Goal: Answer question/provide support: Share knowledge or assist other users

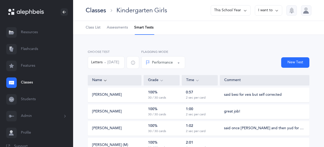
click at [116, 27] on span "Assessments" at bounding box center [117, 27] width 21 height 5
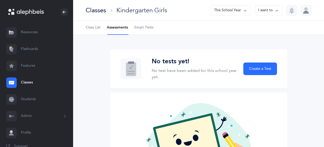
click at [147, 28] on span "Smart Tests" at bounding box center [143, 27] width 19 height 5
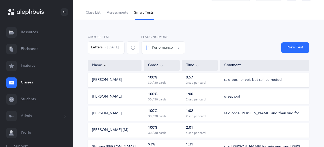
scroll to position [11, 0]
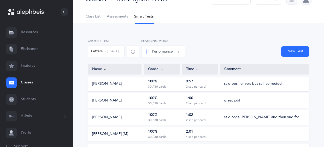
click at [113, 16] on span "Assessments" at bounding box center [117, 16] width 21 height 5
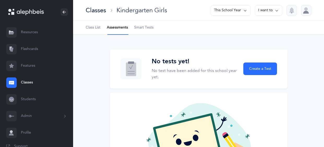
click at [145, 27] on span "Smart Tests" at bounding box center [143, 27] width 19 height 5
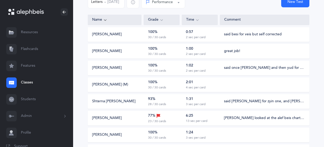
scroll to position [68, 0]
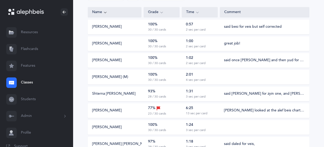
click at [228, 95] on div "said [PERSON_NAME] for zyin one, and [PERSON_NAME] and fey for hey once." at bounding box center [264, 93] width 81 height 5
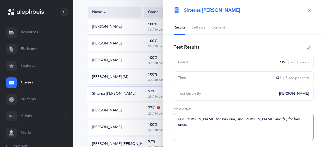
click at [177, 120] on textarea "said [PERSON_NAME] for zyin one, and [PERSON_NAME] and fey for hey once." at bounding box center [244, 127] width 140 height 26
click at [229, 119] on textarea "Great job! said [PERSON_NAME] for zyin one, and [PERSON_NAME] and fey for hey o…" at bounding box center [244, 127] width 140 height 26
click at [254, 119] on textarea "Great job! said [PERSON_NAME] for zyin once, and pey and fey for hey once." at bounding box center [244, 127] width 140 height 26
type textarea "Great job! said [PERSON_NAME] for zyin once, and pey, then fey for hey once."
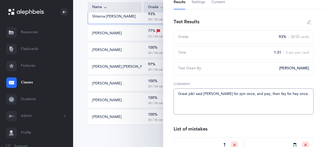
scroll to position [0, 0]
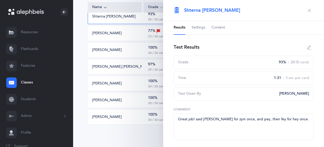
click at [311, 13] on button "button" at bounding box center [310, 10] width 8 height 8
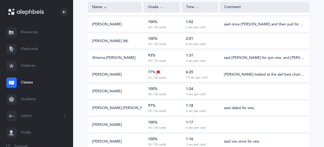
scroll to position [106, 0]
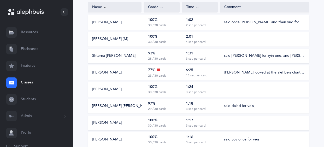
click at [261, 55] on div "said [PERSON_NAME] for zyin one, and [PERSON_NAME] and fey for hey once." at bounding box center [264, 55] width 81 height 5
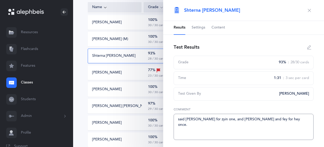
click at [178, 121] on textarea "said [PERSON_NAME] for zyin one, and [PERSON_NAME] and fey for hey once." at bounding box center [244, 127] width 140 height 26
click at [311, 47] on icon "button" at bounding box center [310, 47] width 4 height 4
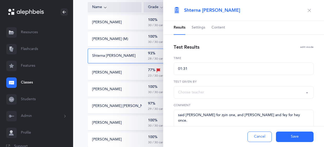
select select "1244"
click at [178, 115] on textarea "said [PERSON_NAME] for zyin one, and [PERSON_NAME] and fey for hey once." at bounding box center [244, 123] width 140 height 26
click at [228, 114] on textarea "Great job! said [PERSON_NAME] for zyin one, and [PERSON_NAME] and fey for hey o…" at bounding box center [244, 123] width 140 height 26
type textarea "Great job! said [PERSON_NAME] for zyin once, and pey and fey for hey once."
click at [283, 138] on button "Save" at bounding box center [295, 137] width 38 height 10
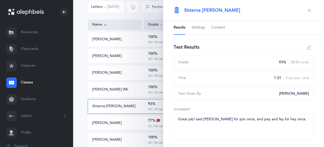
scroll to position [54, 0]
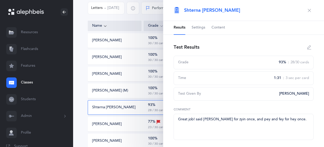
click at [310, 9] on icon "button" at bounding box center [310, 10] width 4 height 4
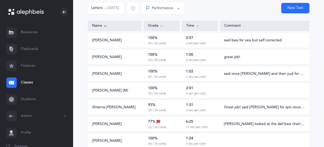
click at [242, 92] on div "[PERSON_NAME] (M) 100% 30 / 30 cards 2:01 4 sec per card" at bounding box center [199, 90] width 222 height 15
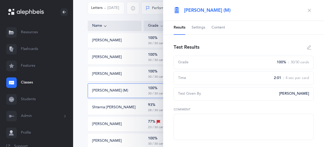
click at [309, 47] on icon "button" at bounding box center [310, 47] width 4 height 4
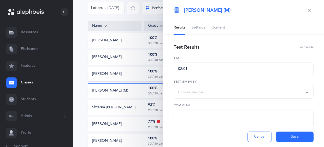
select select "2675"
click at [213, 117] on textarea at bounding box center [244, 123] width 140 height 26
type textarea "Great job!"
click at [293, 139] on button "Save" at bounding box center [295, 137] width 38 height 10
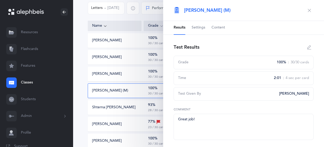
click at [310, 10] on icon "button" at bounding box center [310, 10] width 4 height 4
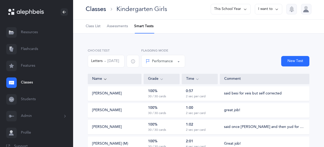
scroll to position [0, 0]
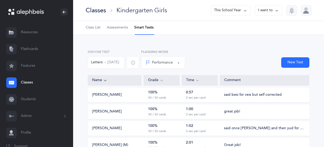
click at [225, 95] on div "said besi for veis but self corrected" at bounding box center [253, 94] width 58 height 5
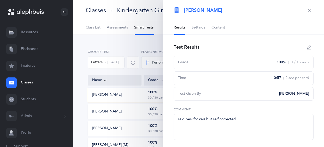
click at [311, 47] on icon "button" at bounding box center [310, 47] width 4 height 4
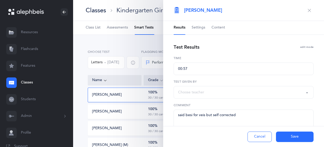
select select "1244"
click at [179, 114] on textarea "said besi for veis but self corrected" at bounding box center [244, 123] width 140 height 26
click at [224, 115] on textarea "Great job! said beis for veis but self corrected" at bounding box center [244, 123] width 140 height 26
type textarea "Great job! said beis for veis once but self corrected"
click at [303, 136] on button "Save" at bounding box center [295, 137] width 38 height 10
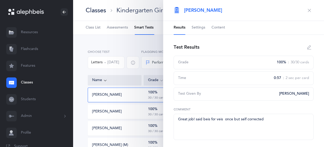
click at [311, 9] on icon "button" at bounding box center [310, 10] width 4 height 4
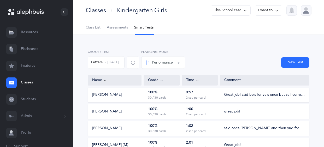
click at [223, 129] on div "said once [PERSON_NAME] and then yud for vov, then corrected when asked to try …" at bounding box center [264, 128] width 89 height 5
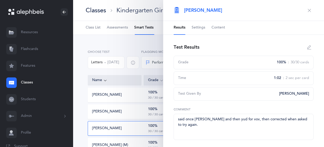
click at [310, 49] on icon "button" at bounding box center [310, 47] width 4 height 4
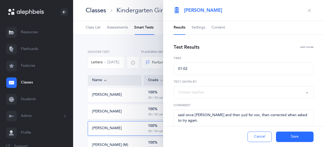
select select "1244"
click at [177, 115] on textarea "said once [PERSON_NAME] and then yud for vov, then corrected when asked to try …" at bounding box center [244, 123] width 140 height 26
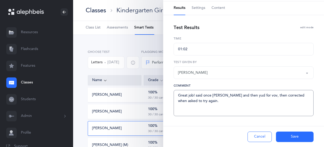
scroll to position [22, 0]
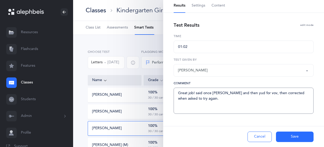
type textarea "Great job! said once [PERSON_NAME] and then yud for vov, then corrected when as…"
click at [298, 137] on button "Save" at bounding box center [295, 137] width 38 height 10
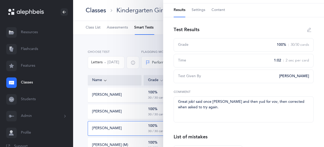
scroll to position [0, 0]
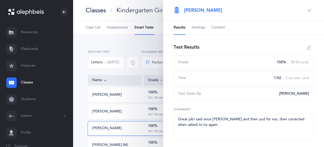
click at [309, 11] on icon "button" at bounding box center [310, 10] width 4 height 4
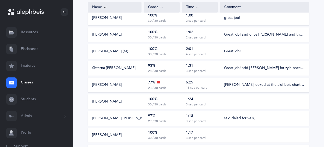
scroll to position [98, 0]
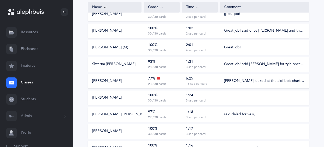
click at [224, 81] on div "[PERSON_NAME] looked at the alef beis chart and pointed and found the letters t…" at bounding box center [264, 80] width 81 height 5
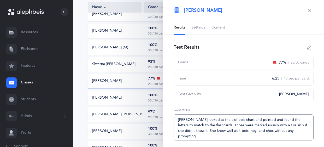
click at [178, 122] on textarea "[PERSON_NAME] looked at the alef beis chart and pointed and found the letters t…" at bounding box center [244, 127] width 140 height 26
type textarea "Great work! [PERSON_NAME] looked at the alef beis chart and pointed and found t…"
click at [311, 47] on icon "button" at bounding box center [310, 47] width 4 height 4
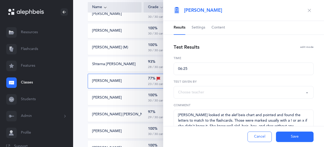
select select "1244"
click at [294, 138] on button "Save" at bounding box center [295, 137] width 38 height 10
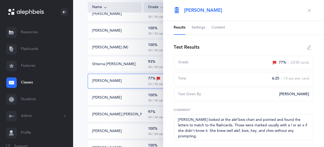
click at [310, 9] on icon "button" at bounding box center [310, 10] width 4 height 4
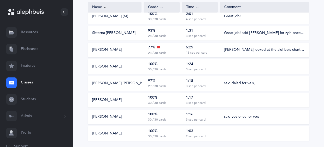
scroll to position [129, 0]
click at [248, 63] on div "[PERSON_NAME] 100% 30 / 30 cards 1:24 3 sec per card" at bounding box center [199, 66] width 222 height 15
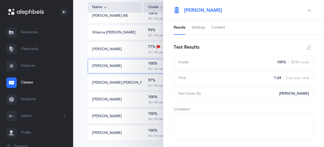
click at [309, 49] on icon "button" at bounding box center [310, 47] width 4 height 4
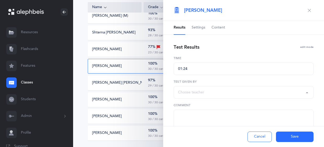
select select "1244"
click at [209, 123] on textarea at bounding box center [244, 123] width 140 height 26
type textarea "Great job!"
click at [296, 137] on button "Save" at bounding box center [295, 137] width 38 height 10
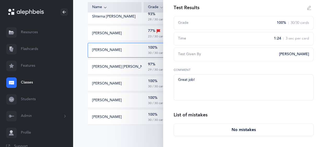
scroll to position [0, 0]
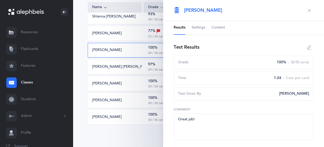
click at [309, 47] on icon "button" at bounding box center [310, 47] width 4 height 4
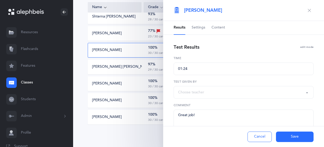
select select "1244"
click at [278, 134] on button "Save" at bounding box center [295, 137] width 38 height 10
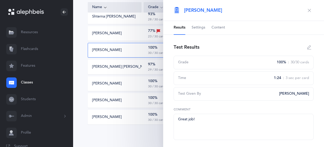
click at [310, 12] on button "button" at bounding box center [310, 10] width 8 height 8
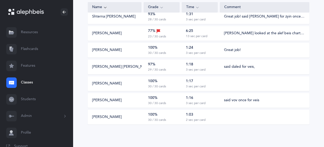
click at [228, 67] on div "said daled for veis," at bounding box center [239, 66] width 31 height 5
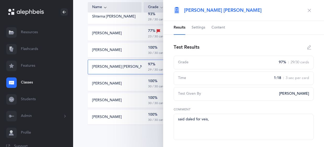
click at [310, 47] on icon "button" at bounding box center [310, 47] width 4 height 4
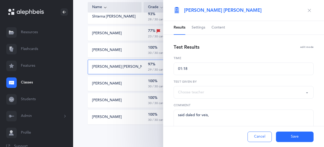
select select "1244"
click at [178, 115] on textarea "said daled for veis," at bounding box center [244, 123] width 140 height 26
click at [232, 118] on textarea "Great job! said daled for veis," at bounding box center [244, 123] width 140 height 26
type textarea "Great job! said daled for veis once."
click at [285, 138] on button "Save" at bounding box center [295, 137] width 38 height 10
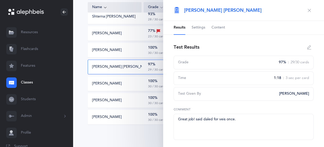
click at [311, 12] on icon "button" at bounding box center [310, 10] width 4 height 4
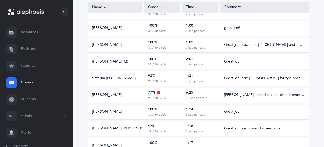
scroll to position [83, 0]
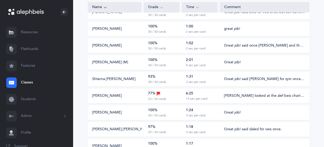
click at [266, 95] on div "[PERSON_NAME] looked at the alef beis chart and pointed and found the letters t…" at bounding box center [264, 95] width 81 height 5
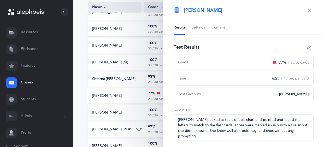
click at [310, 48] on icon "button" at bounding box center [310, 47] width 4 height 4
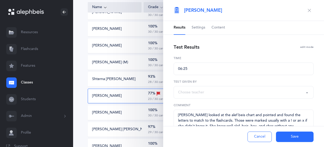
select select "1244"
click at [179, 116] on textarea "[PERSON_NAME] looked at the alef beis chart and pointed and found the letters t…" at bounding box center [244, 123] width 140 height 26
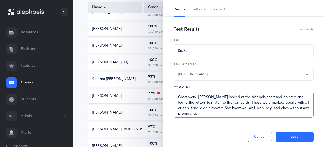
scroll to position [22, 0]
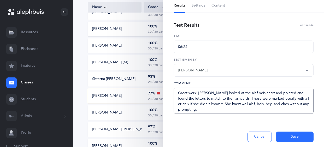
click at [213, 111] on textarea "Great work! [PERSON_NAME] looked at the alef beis chart and pointed and found t…" at bounding box center [244, 101] width 140 height 26
click at [247, 110] on textarea "Great work! [PERSON_NAME] looked at the alef beis chart and pointed and found t…" at bounding box center [244, 101] width 140 height 26
click at [197, 111] on textarea "Great work! [PERSON_NAME] looked at the alef beis chart and pointed and found t…" at bounding box center [244, 101] width 140 height 26
click at [236, 110] on textarea "Great work! [PERSON_NAME] looked at the alef beis chart and pointed and found t…" at bounding box center [244, 101] width 140 height 26
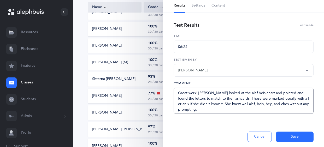
click at [198, 94] on textarea "Great work! [PERSON_NAME] looked at the alef beis chart and pointed and found t…" at bounding box center [244, 101] width 140 height 26
type textarea "Great work! [PERSON_NAME] looked at the alef beis chart and pointed and found t…"
click at [290, 135] on button "Save" at bounding box center [295, 137] width 38 height 10
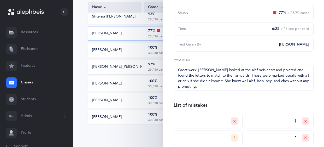
scroll to position [0, 0]
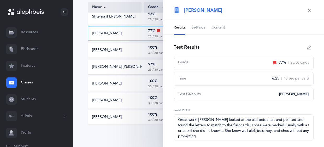
click at [310, 10] on icon "button" at bounding box center [310, 10] width 4 height 4
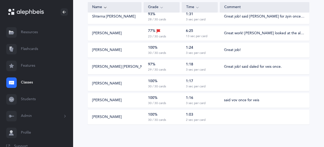
click at [259, 82] on div "[PERSON_NAME] 100% 30 / 30 cards 1:17 3 sec per card" at bounding box center [199, 83] width 222 height 15
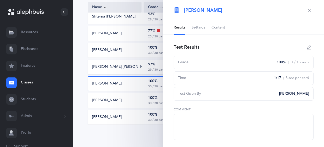
click at [309, 49] on button "button" at bounding box center [310, 47] width 8 height 8
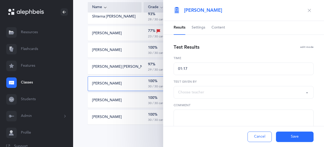
select select "2675"
click at [222, 118] on textarea at bounding box center [244, 123] width 140 height 26
type textarea "great job!"
click at [284, 138] on button "Save" at bounding box center [295, 137] width 38 height 10
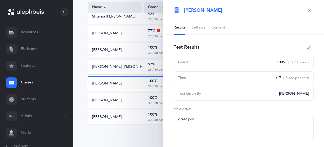
click at [311, 9] on icon "button" at bounding box center [310, 10] width 4 height 4
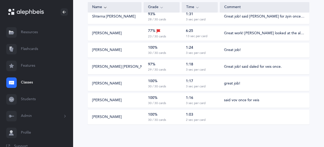
click at [238, 100] on div "said vov once for veis" at bounding box center [241, 100] width 35 height 5
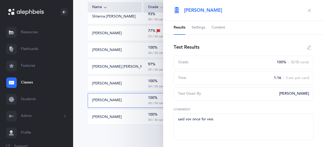
click at [307, 47] on button "button" at bounding box center [310, 47] width 8 height 8
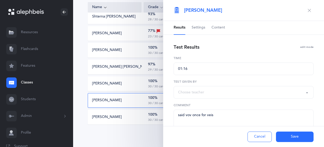
select select "1244"
click at [177, 116] on textarea "said vov once for veis" at bounding box center [244, 123] width 140 height 26
click at [234, 117] on textarea "Great job! said vov once for veis" at bounding box center [244, 123] width 140 height 26
type textarea "Great job! said vov once for veis but then corrected it."
click at [283, 136] on button "Save" at bounding box center [295, 137] width 38 height 10
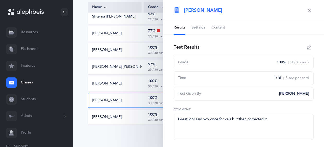
click at [310, 10] on icon "button" at bounding box center [310, 10] width 4 height 4
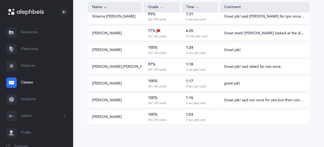
click at [231, 123] on div "[PERSON_NAME] 100% 30 / 30 cards 1:03 2 sec per card" at bounding box center [199, 117] width 222 height 15
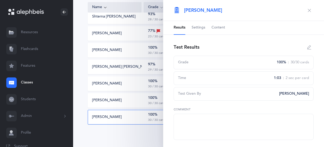
click at [307, 49] on button "button" at bounding box center [310, 47] width 8 height 8
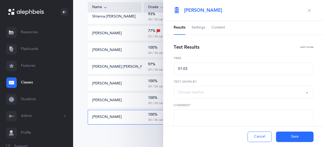
select select "2675"
click at [233, 114] on textarea at bounding box center [244, 123] width 140 height 26
type textarea "Great job!"
click at [303, 141] on button "Save" at bounding box center [295, 137] width 38 height 10
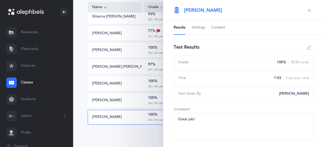
click at [309, 9] on icon "button" at bounding box center [310, 10] width 4 height 4
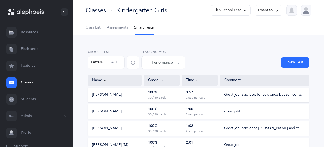
click at [97, 8] on div "Classes" at bounding box center [96, 10] width 20 height 9
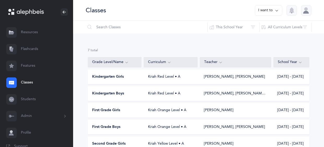
click at [114, 93] on span "Kindergarten Boys" at bounding box center [108, 93] width 32 height 5
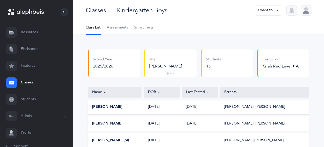
click at [141, 28] on span "Smart Tests" at bounding box center [143, 27] width 19 height 5
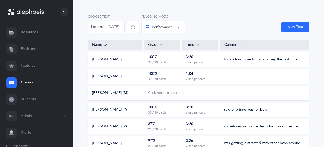
scroll to position [35, 0]
